Goal: Information Seeking & Learning: Learn about a topic

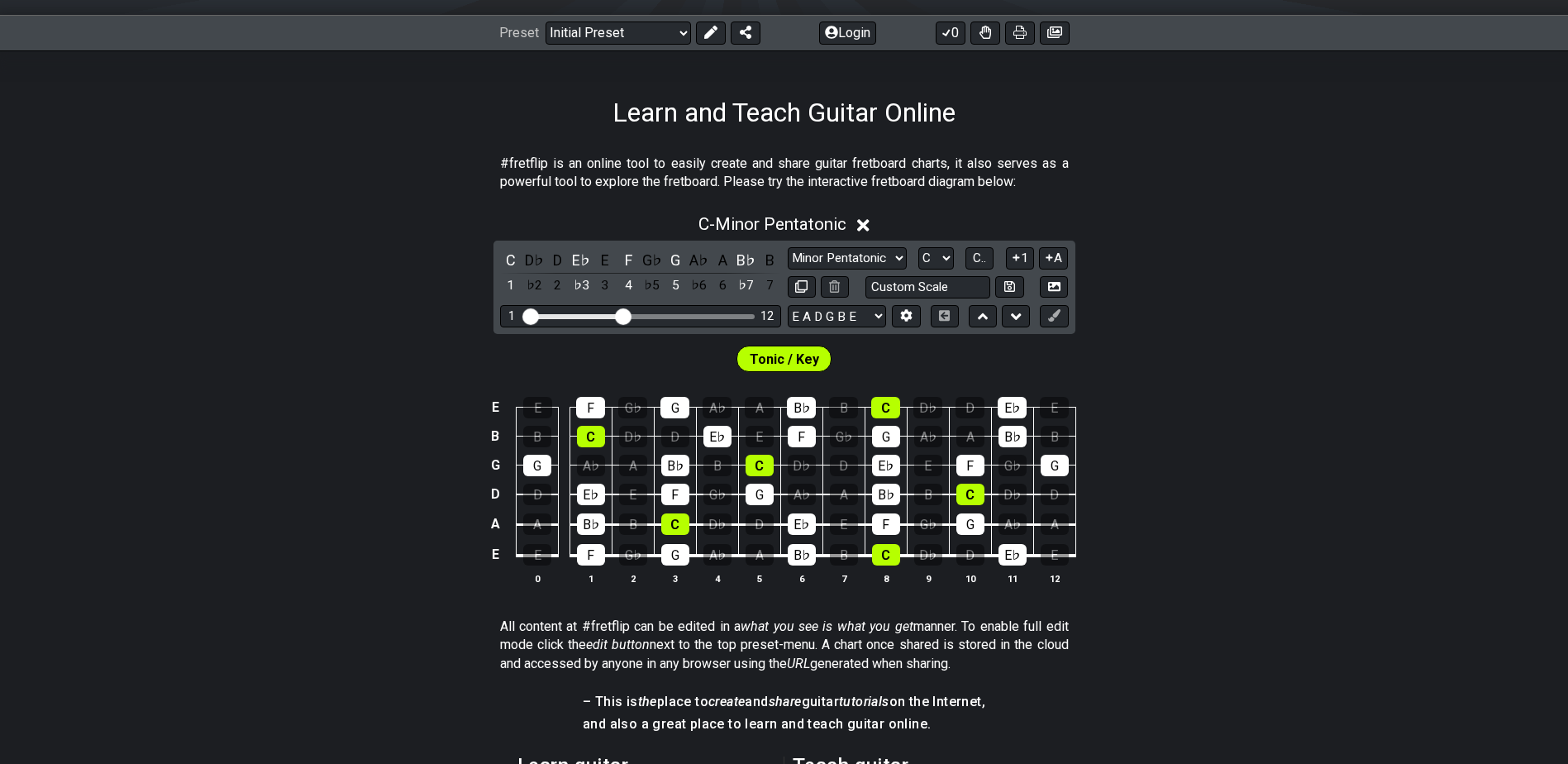
scroll to position [248, 0]
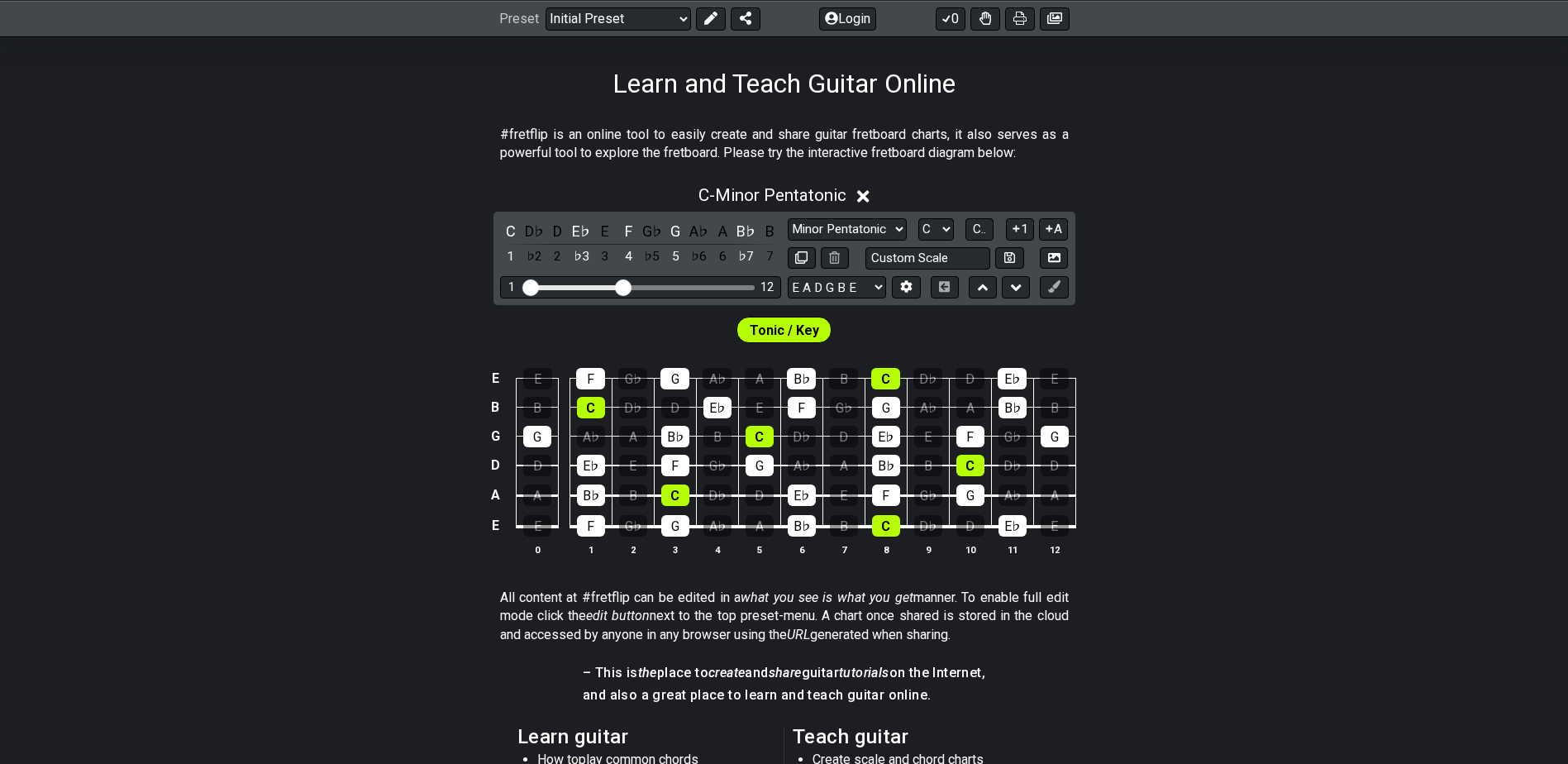
click at [767, 326] on span "Tonic / Key" at bounding box center [784, 330] width 70 height 24
click at [785, 336] on span "Tonic / Key" at bounding box center [784, 330] width 70 height 24
drag, startPoint x: 626, startPoint y: 290, endPoint x: 663, endPoint y: 290, distance: 37.0
click at [663, 286] on input "Visible fret range" at bounding box center [640, 286] width 235 height 0
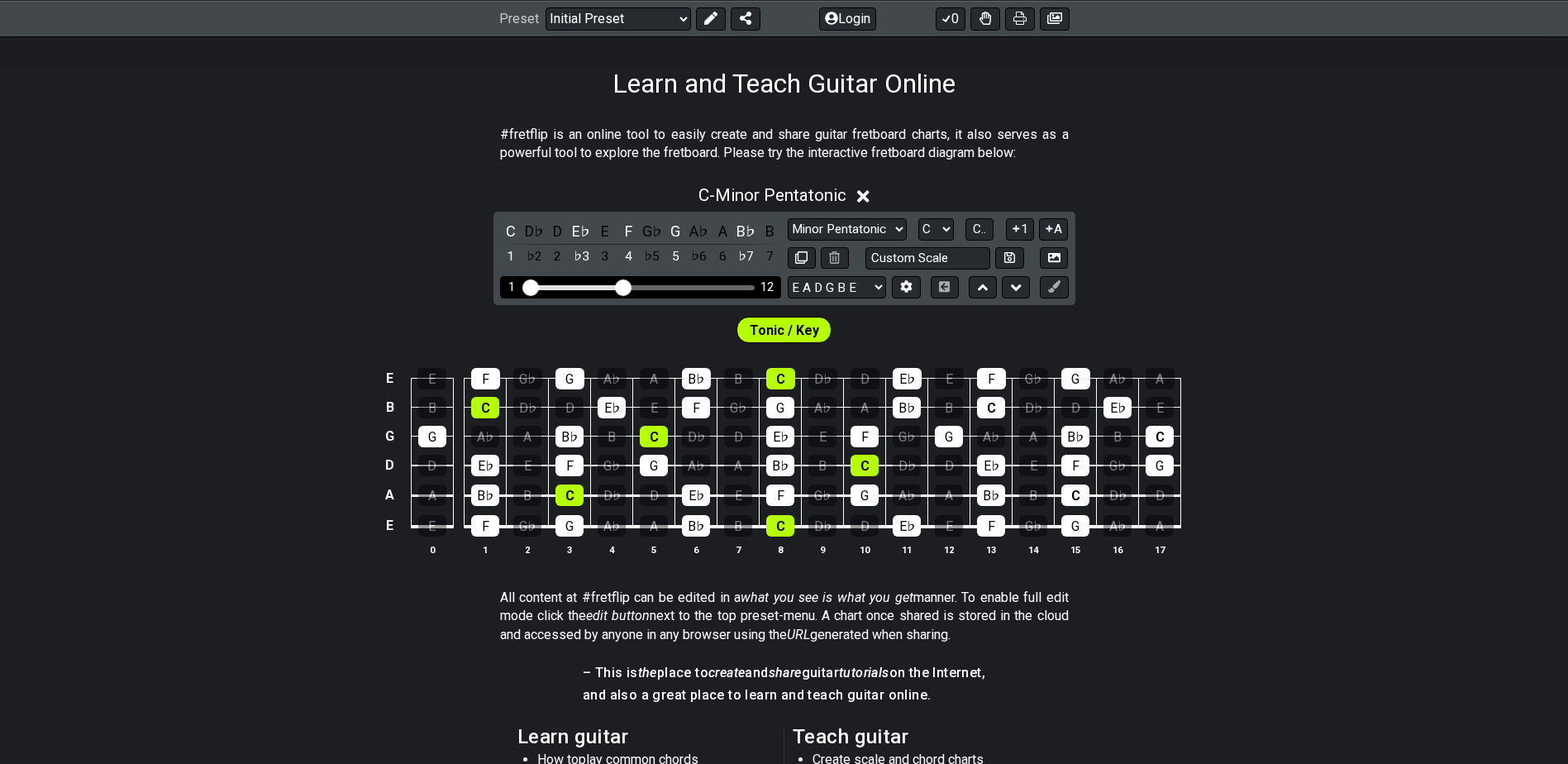
drag, startPoint x: 663, startPoint y: 287, endPoint x: 621, endPoint y: 293, distance: 42.4
click at [621, 286] on input "Visible fret range" at bounding box center [640, 286] width 235 height 0
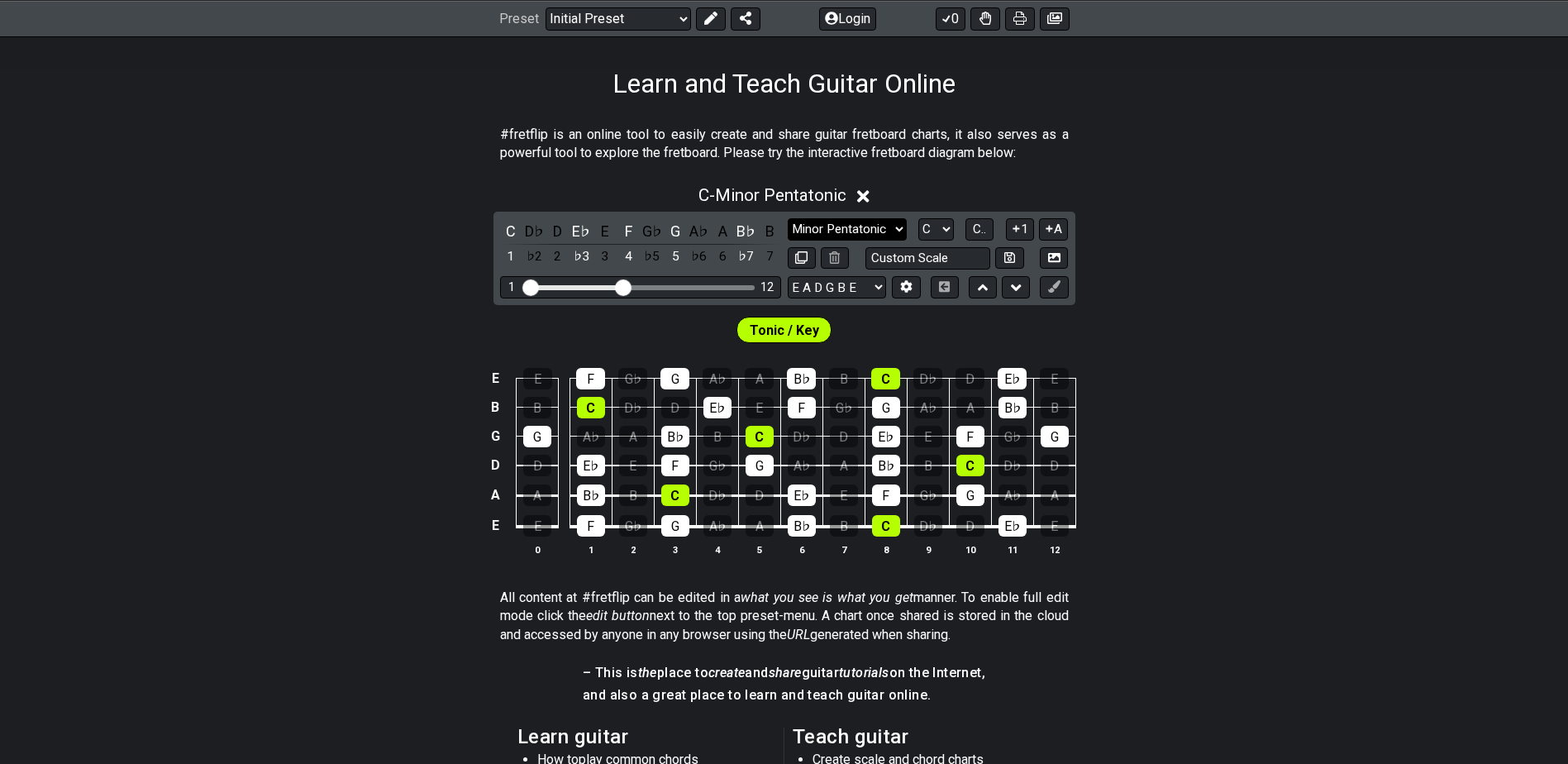
click at [855, 227] on select "Minor Pentatonic Click to edit Minor Pentatonic Major Pentatonic Minor Blues Ma…" at bounding box center [847, 229] width 119 height 22
click at [856, 227] on select "Minor Pentatonic Click to edit Minor Pentatonic Major Pentatonic Minor Blues Ma…" at bounding box center [847, 229] width 119 height 22
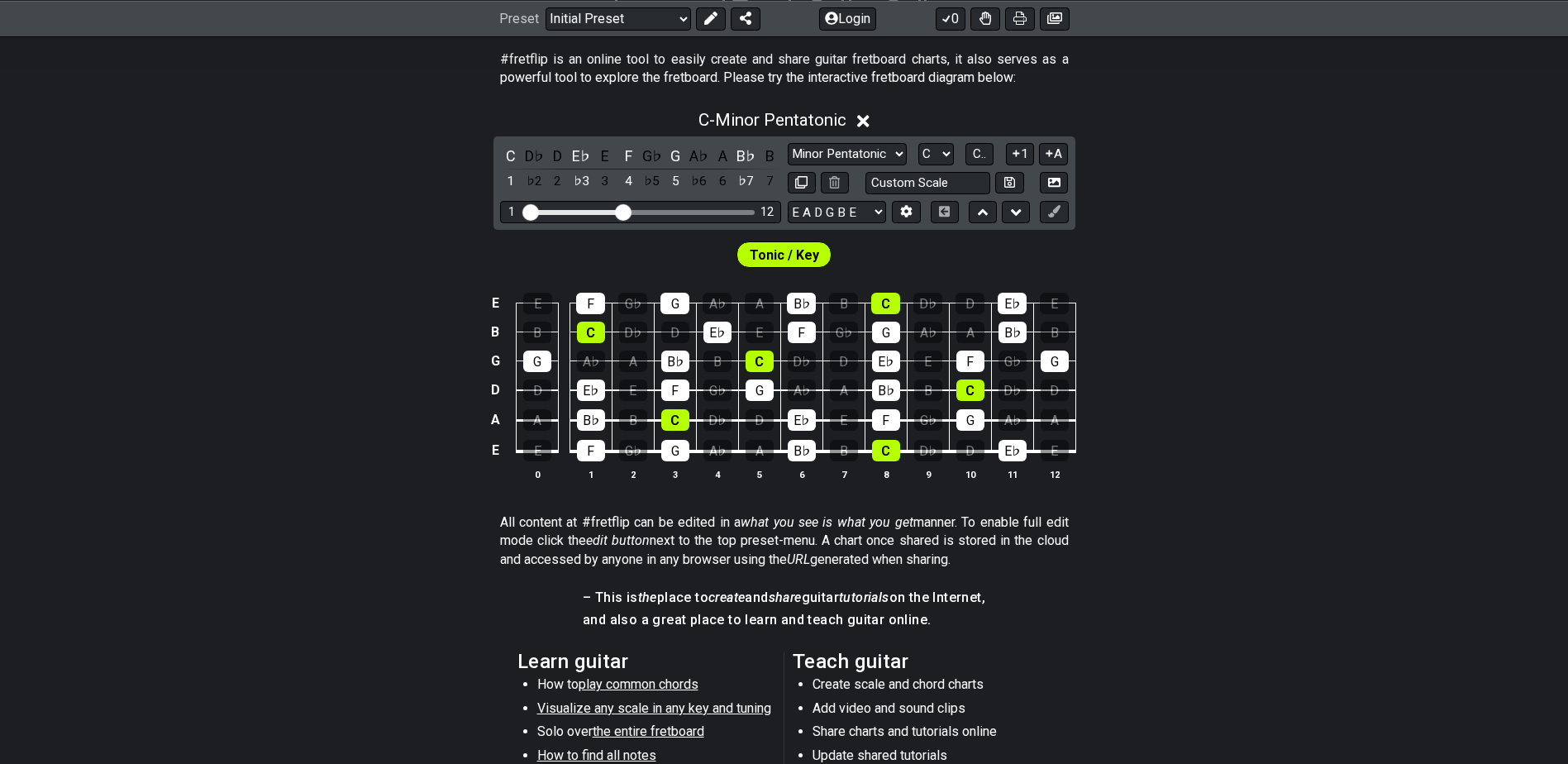
scroll to position [413, 0]
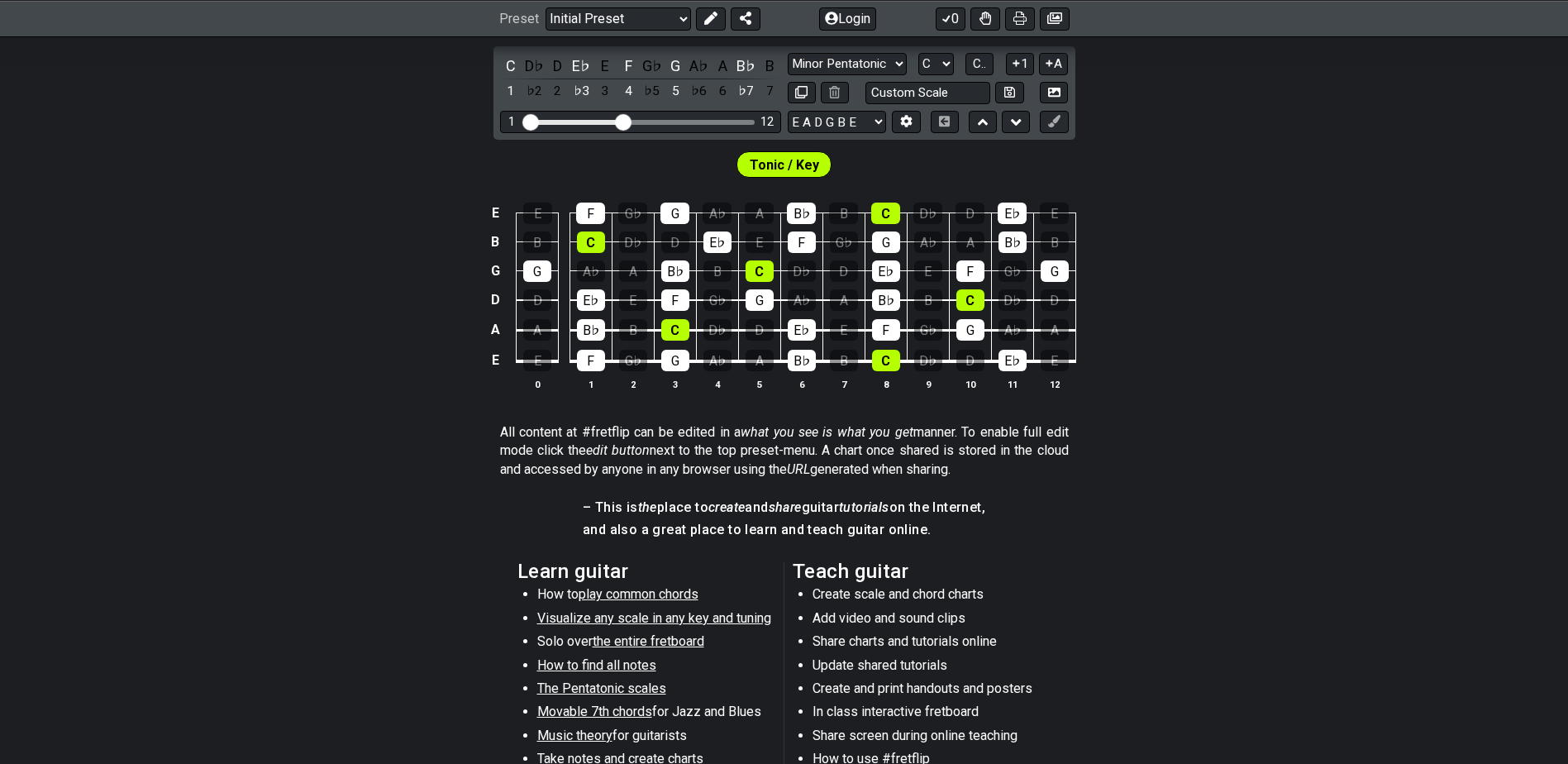
click at [584, 624] on span "Visualize any scale in any key and tuning" at bounding box center [654, 618] width 234 height 15
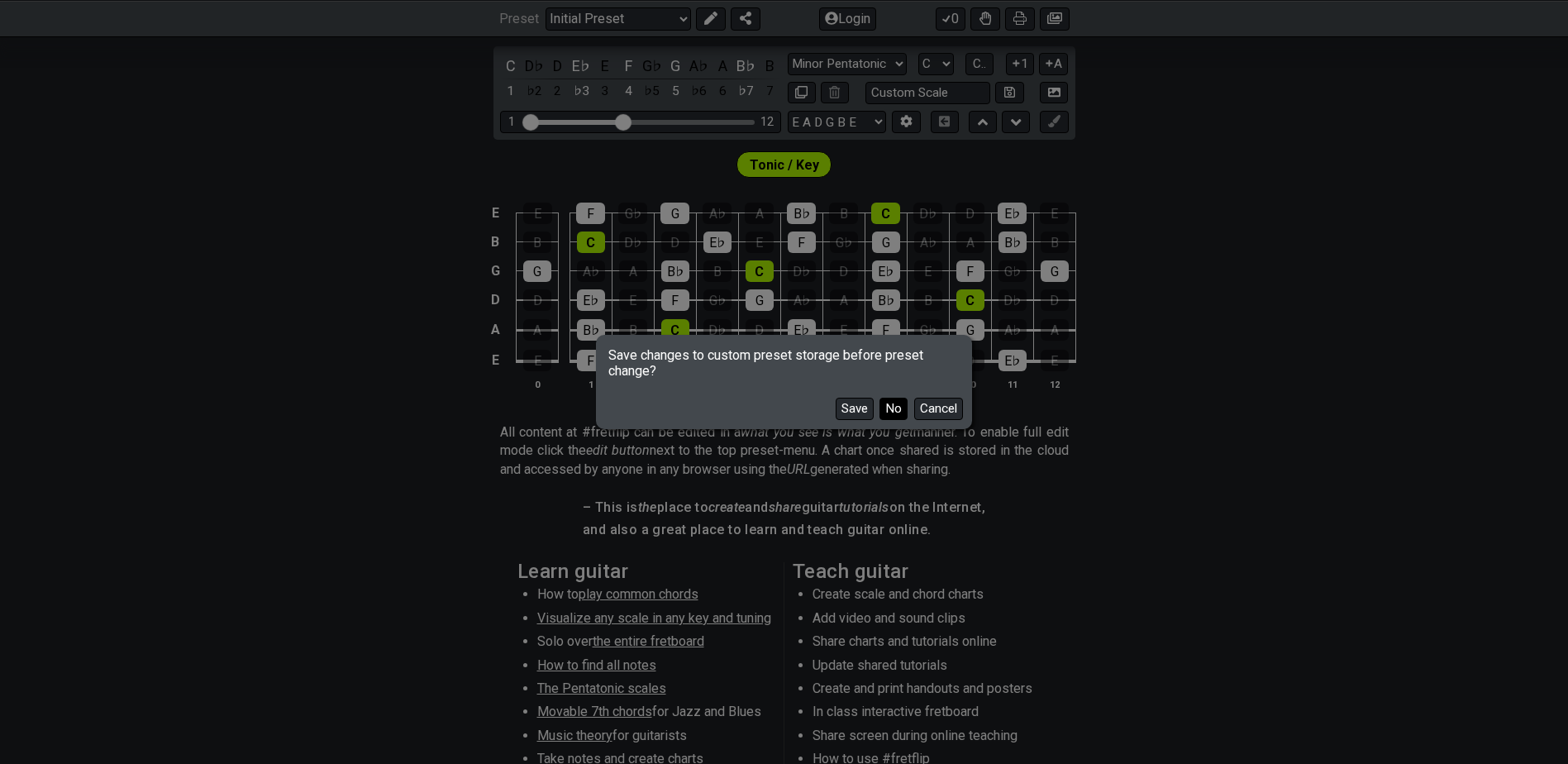
click at [894, 411] on button "No" at bounding box center [893, 409] width 28 height 22
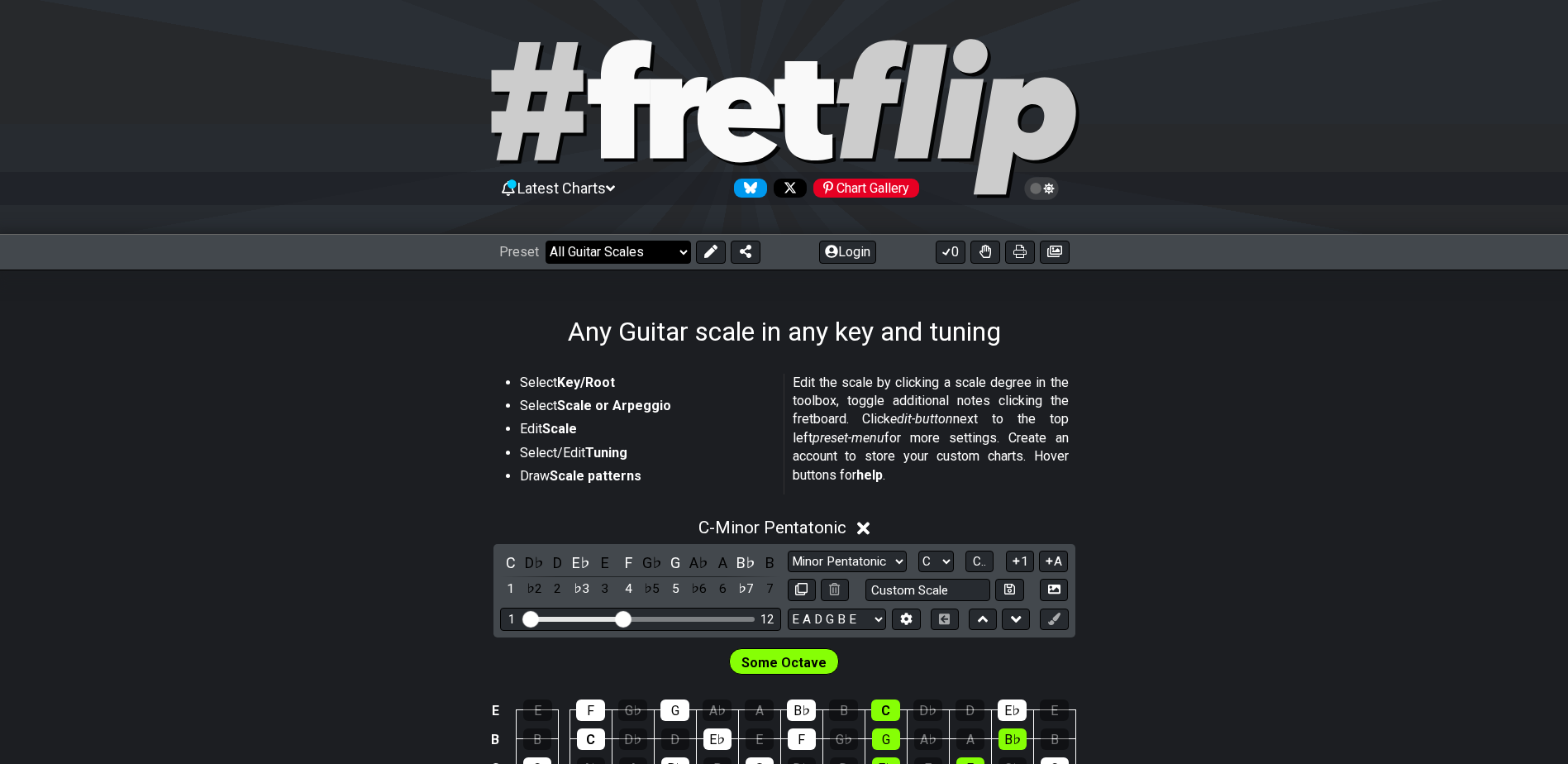
click at [606, 253] on select "Welcome to #fretflip! Initial Preset Custom Preset Minor Pentatonic Major Penta…" at bounding box center [618, 251] width 146 height 23
click at [546, 240] on select "Welcome to #fretflip! Initial Preset Custom Preset Minor Pentatonic Major Penta…" at bounding box center [618, 251] width 146 height 23
select select "/the-7-modes"
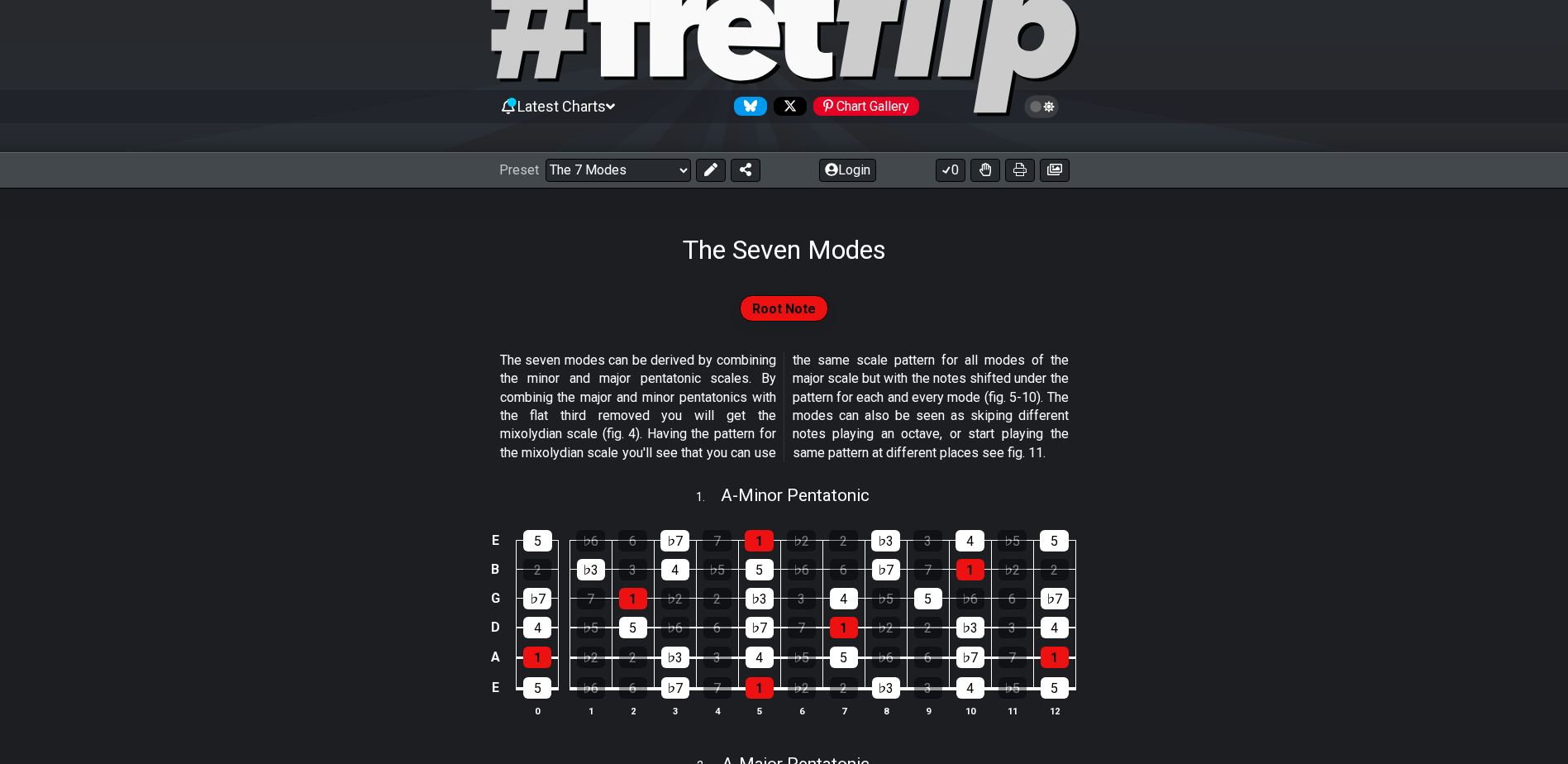
scroll to position [83, 0]
click at [790, 305] on span "Root Note" at bounding box center [784, 308] width 64 height 24
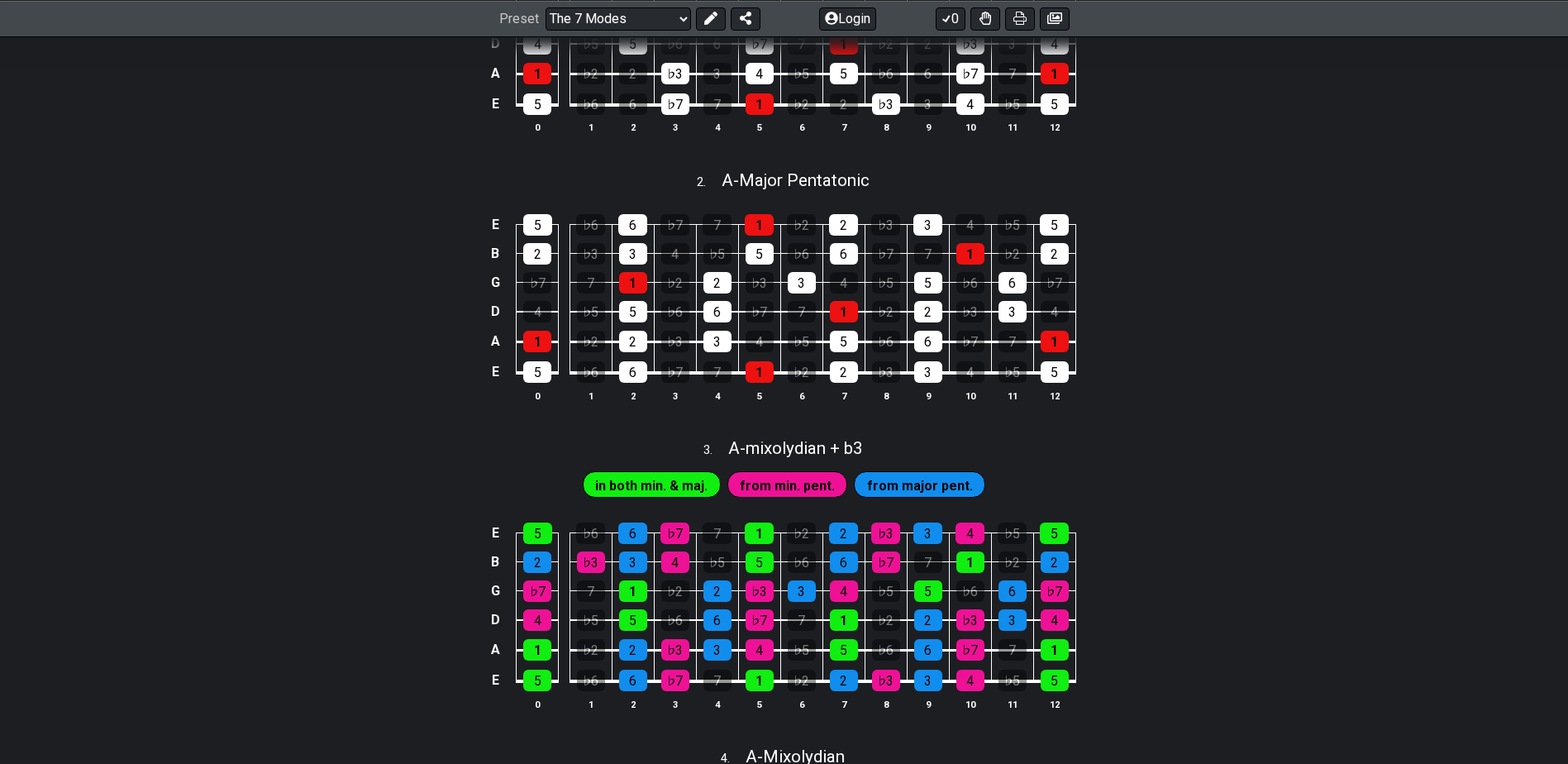
scroll to position [0, 0]
